Goal: Transaction & Acquisition: Purchase product/service

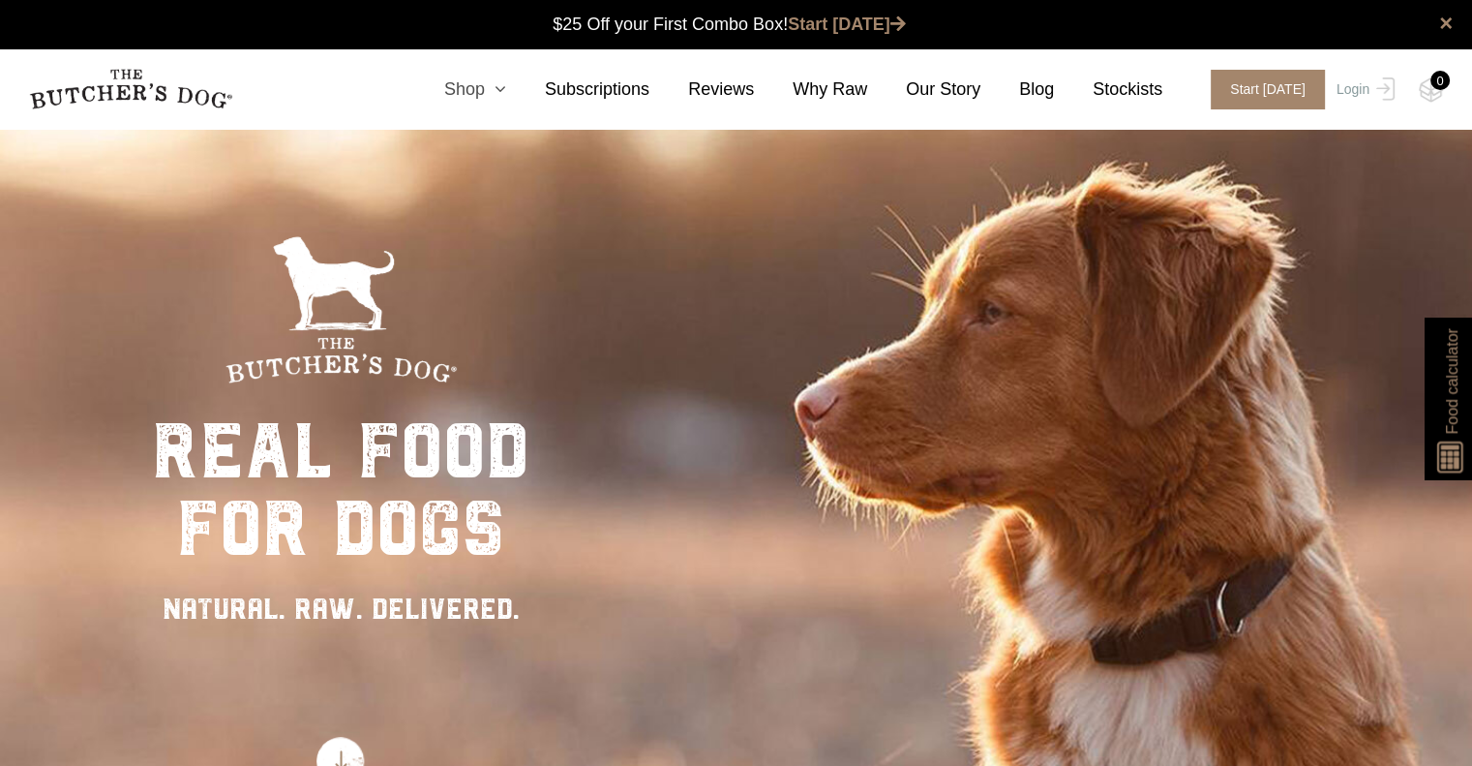
click at [506, 83] on icon at bounding box center [495, 88] width 21 height 17
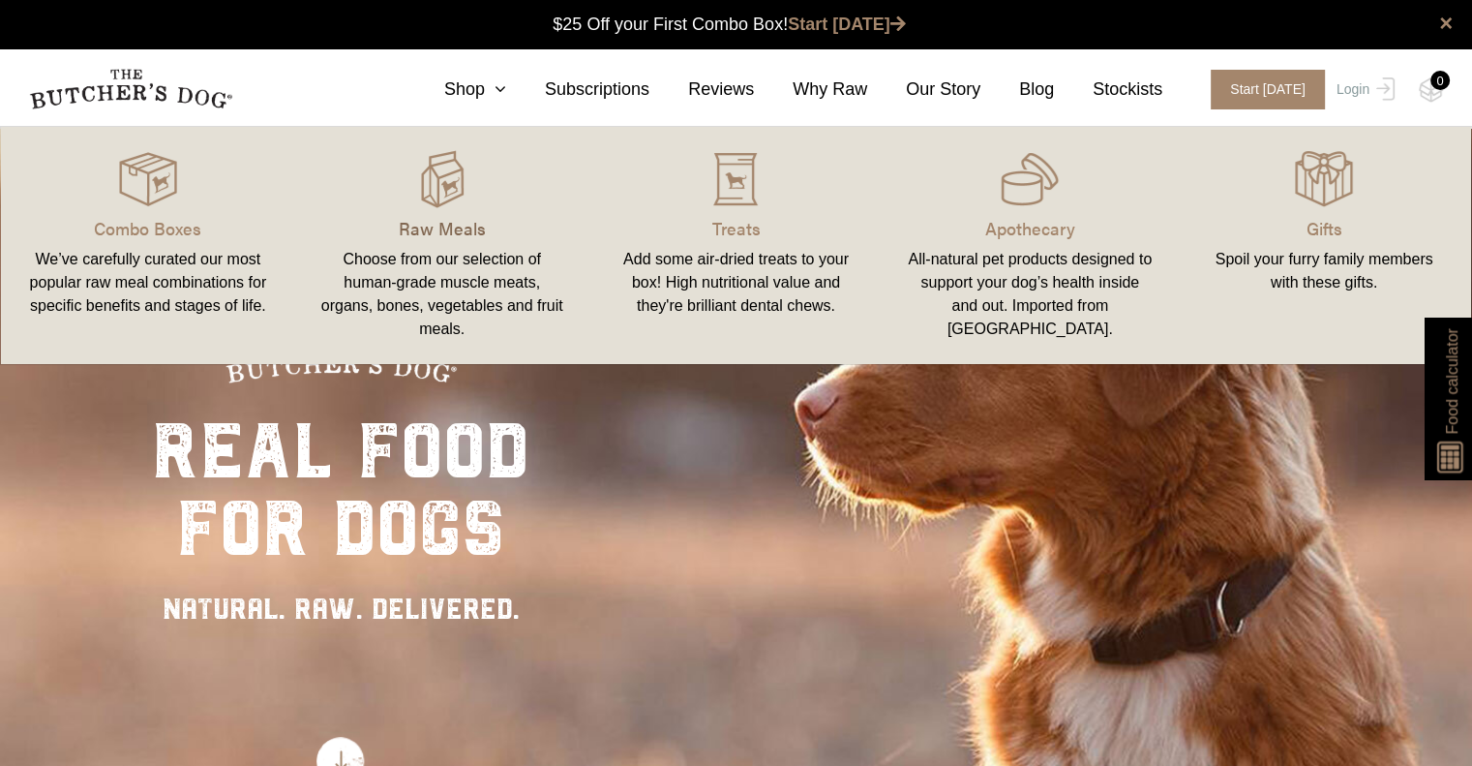
click at [436, 220] on p "Raw Meals" at bounding box center [442, 228] width 248 height 26
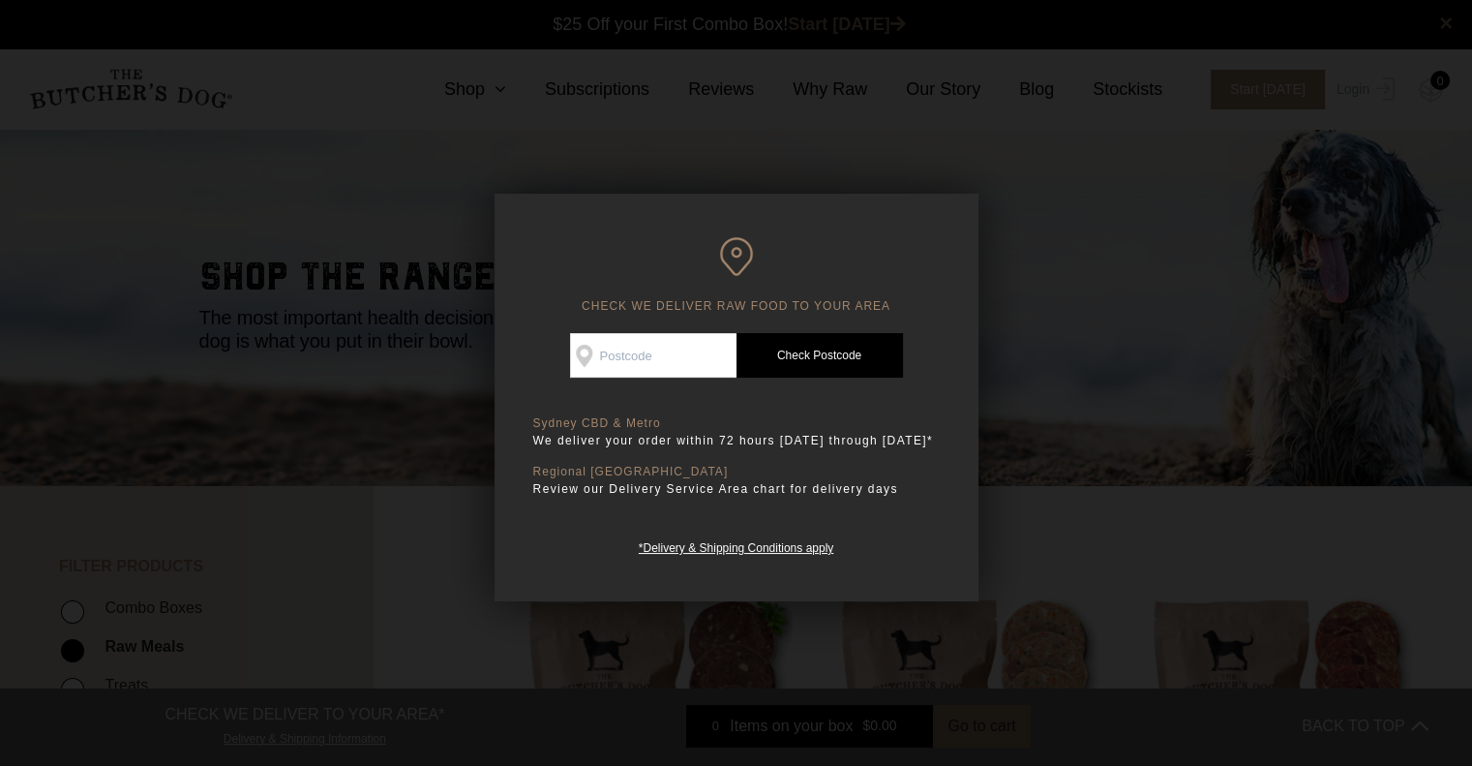
click at [678, 344] on input "Check Availability At" at bounding box center [653, 355] width 166 height 45
type input "2112"
click at [802, 340] on link "Check Postcode" at bounding box center [820, 355] width 166 height 45
